Goal: Information Seeking & Learning: Learn about a topic

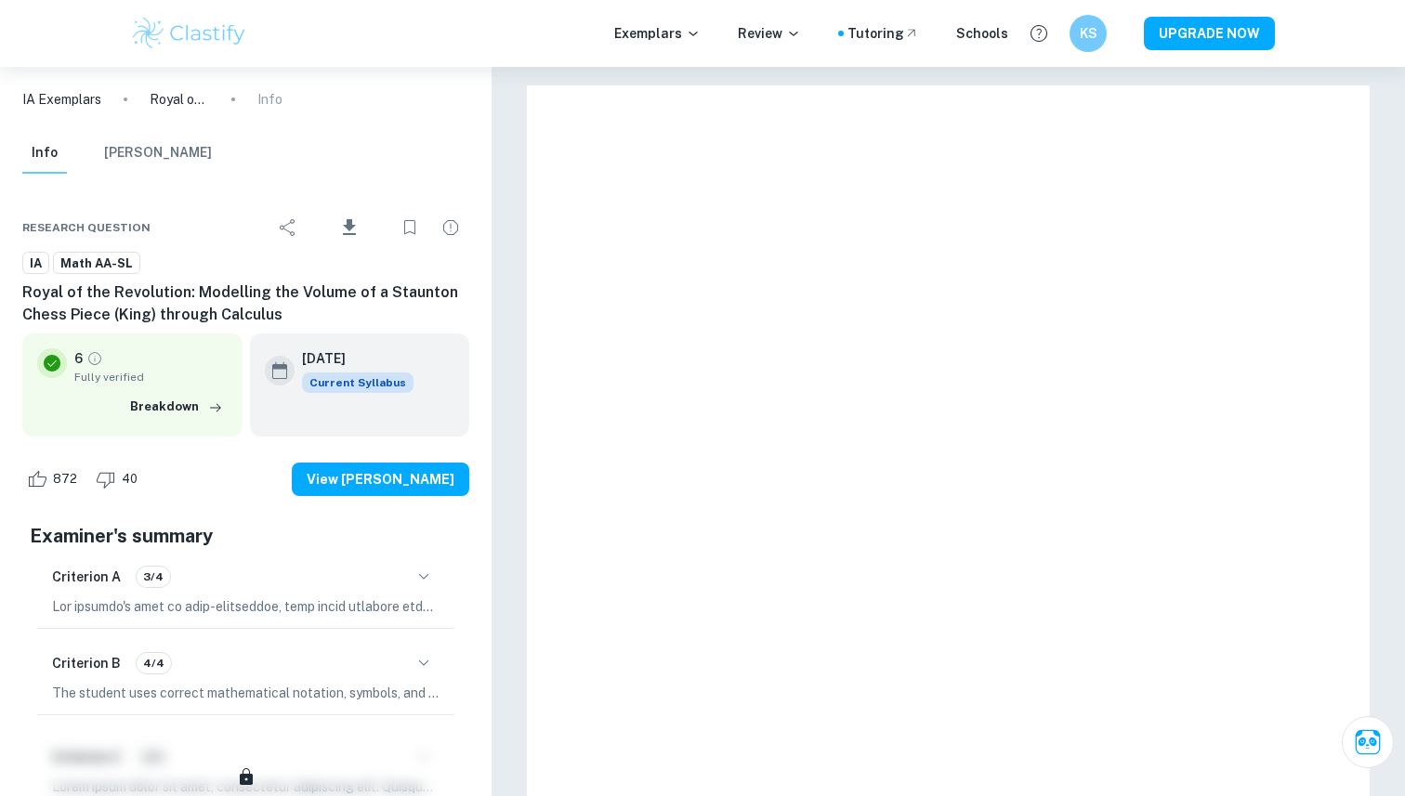
scroll to position [16123, 0]
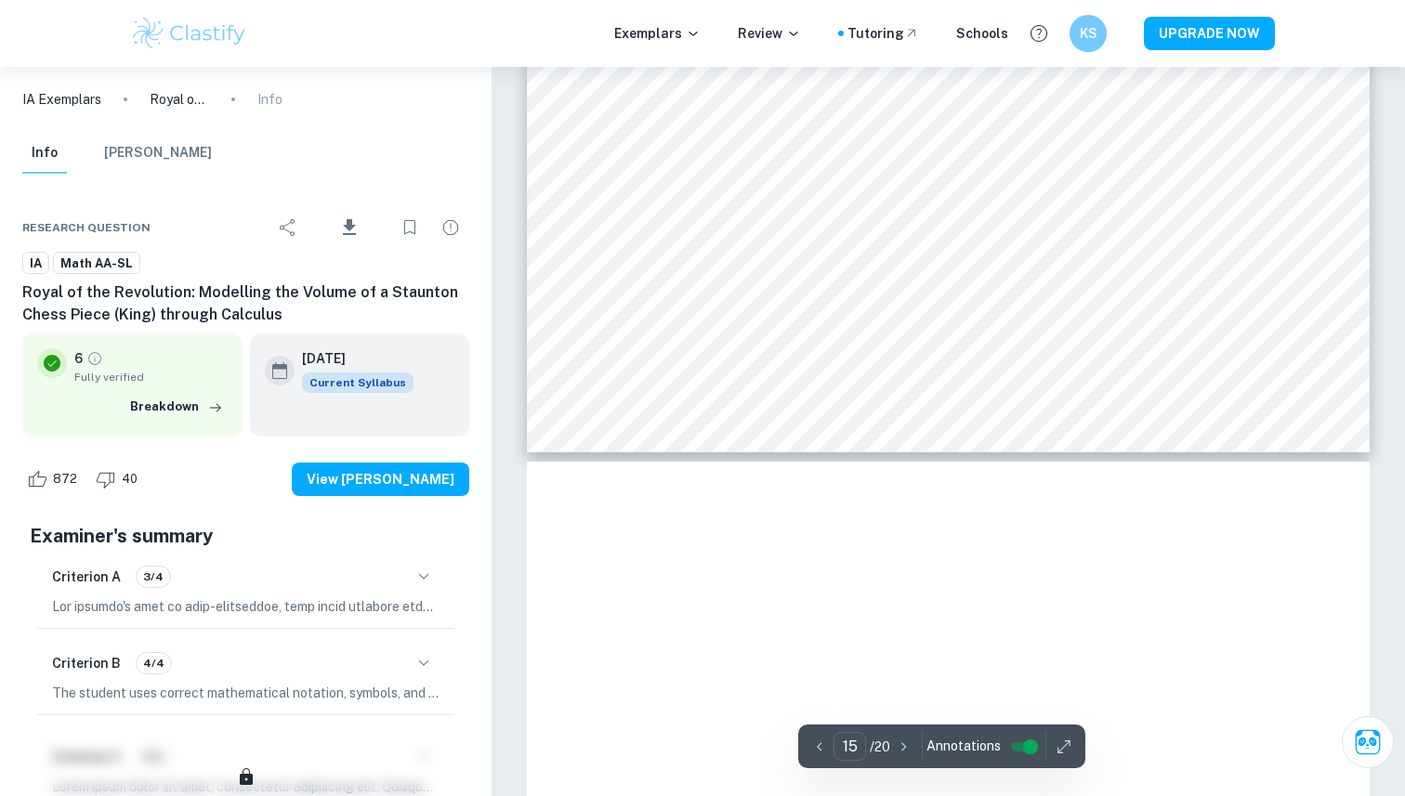
type input "15"
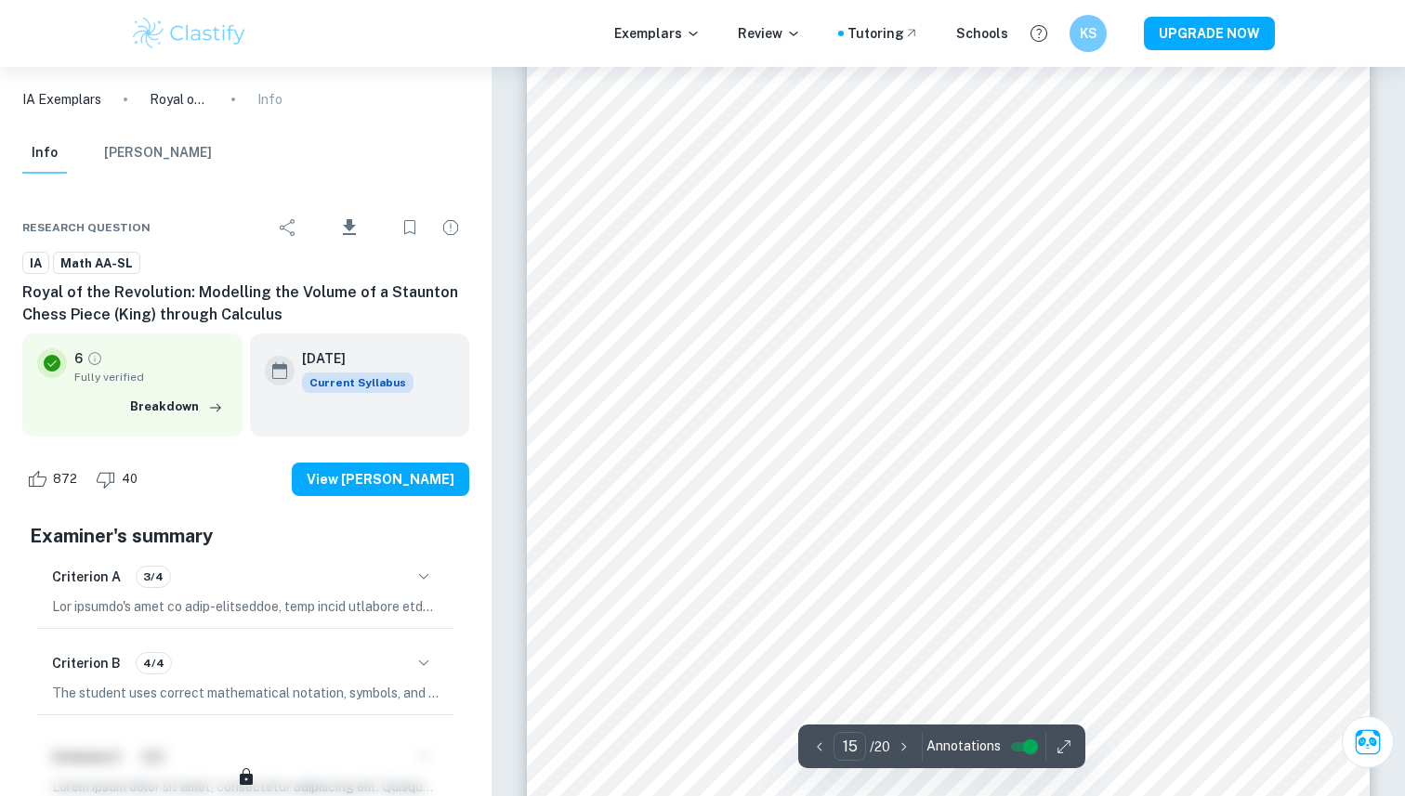
scroll to position [15745, 0]
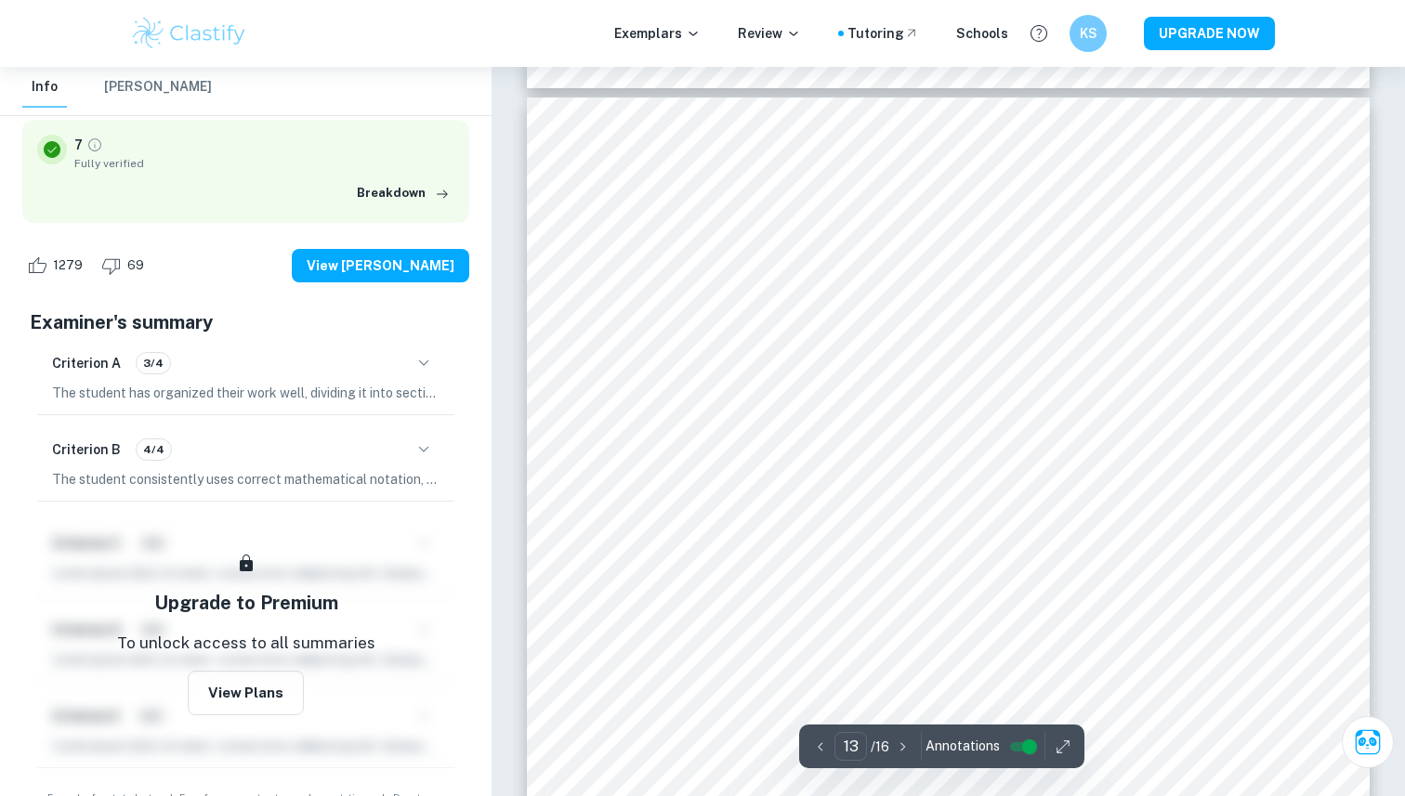
scroll to position [14800, 0]
